Goal: Find specific page/section: Find specific page/section

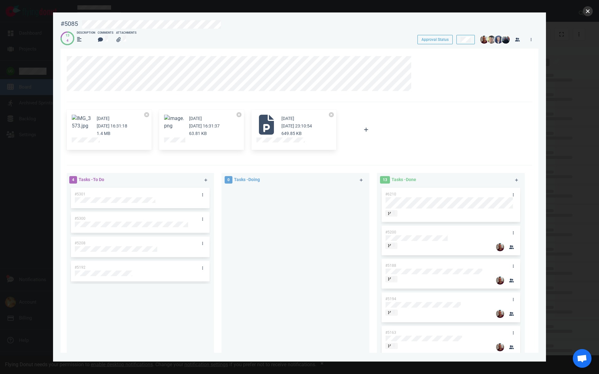
click at [588, 11] on button "close" at bounding box center [587, 11] width 10 height 10
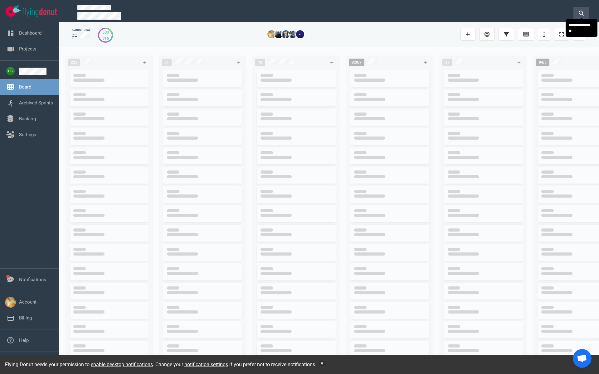
click at [581, 14] on button at bounding box center [581, 13] width 16 height 12
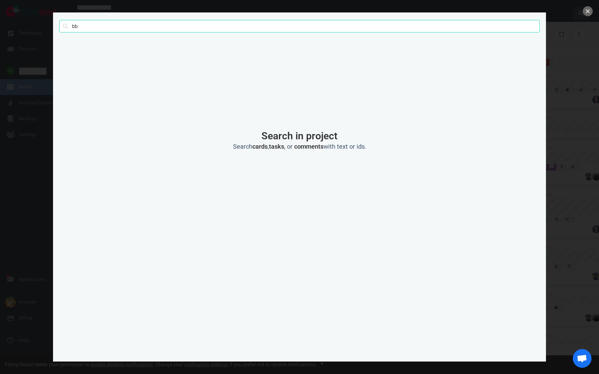
type input "b"
type input "bba"
click button "Search" at bounding box center [0, 0] width 0 height 0
